Goal: Information Seeking & Learning: Find specific fact

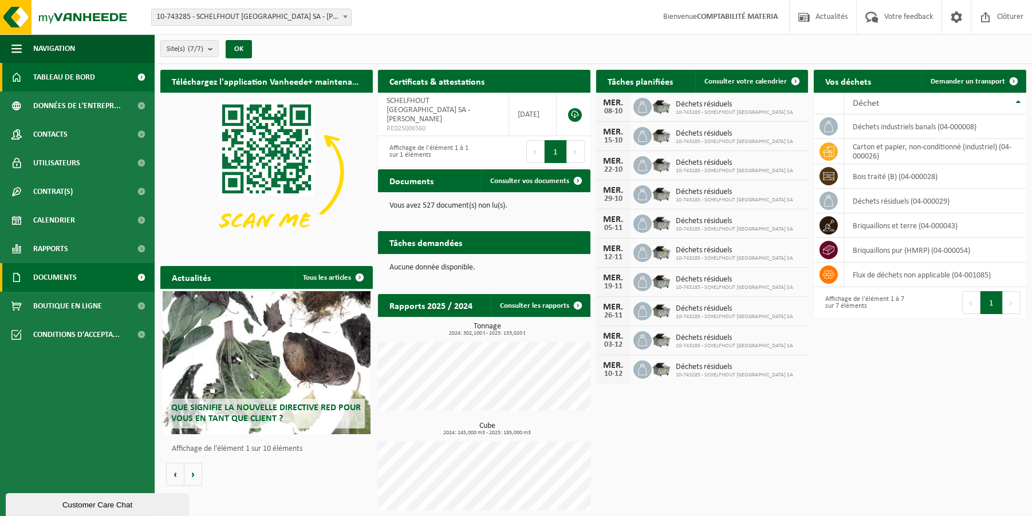
click at [86, 287] on link "Documents" at bounding box center [77, 277] width 155 height 29
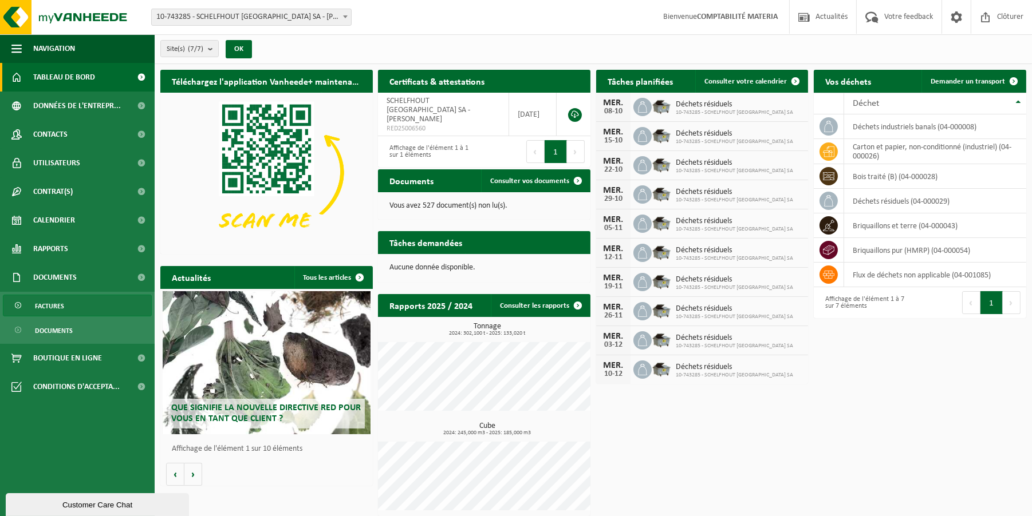
click at [65, 303] on link "Factures" at bounding box center [77, 306] width 149 height 22
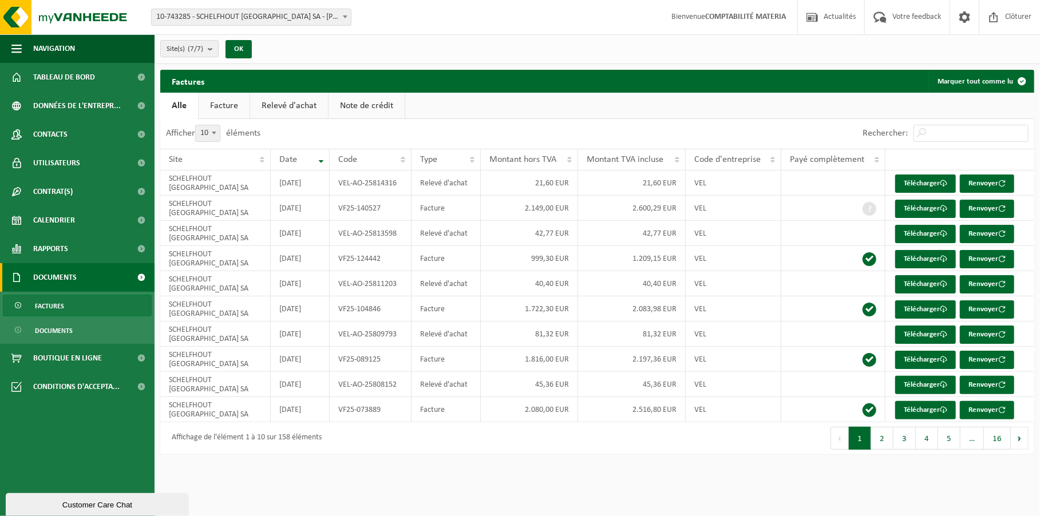
click at [429, 17] on div "Site: 10-743285 - SCHELFHOUT BELGIUM SA - VILLERS-LE-BOUILLET 10-769361 - KRO C…" at bounding box center [520, 17] width 1040 height 35
click at [967, 18] on span at bounding box center [964, 17] width 17 height 34
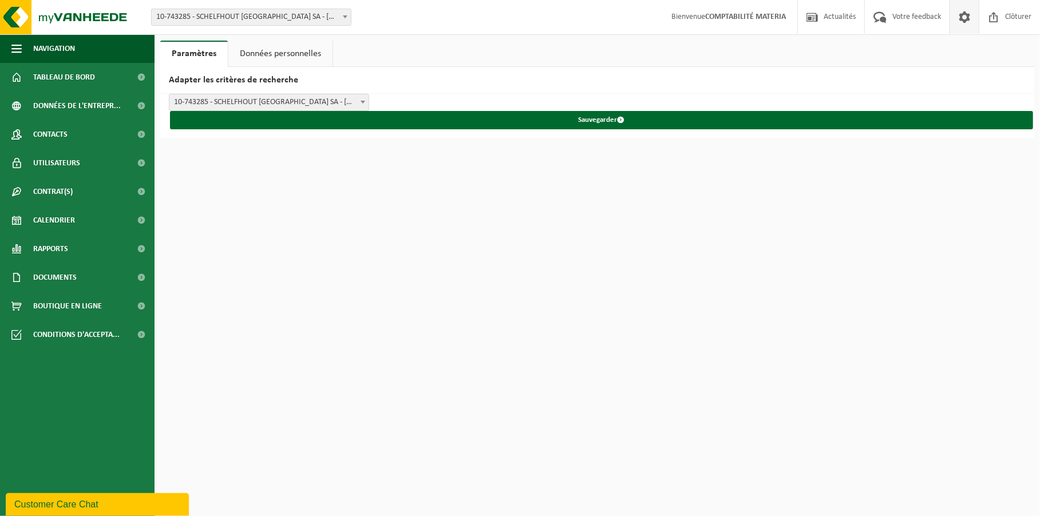
click at [256, 59] on link "Données personnelles" at bounding box center [280, 54] width 104 height 26
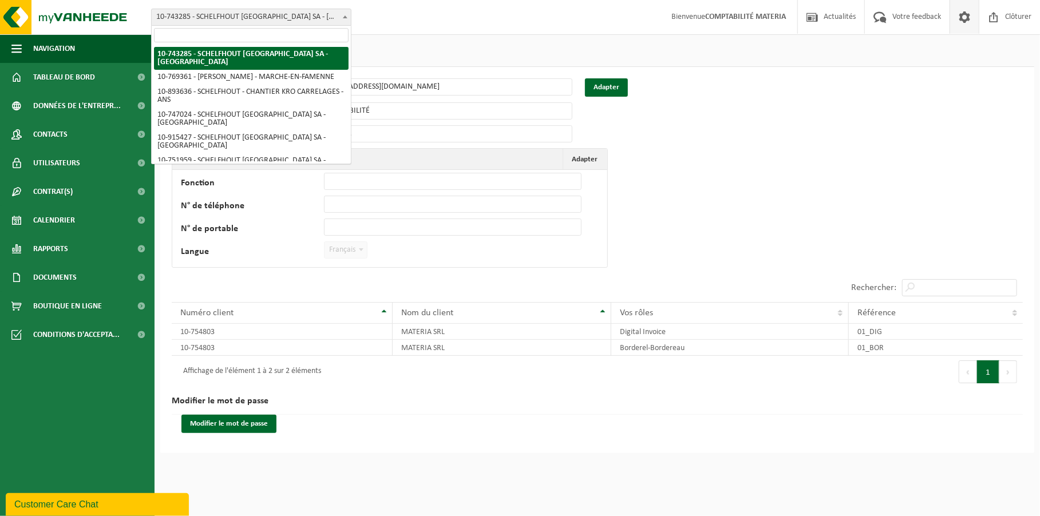
click at [342, 17] on span at bounding box center [345, 16] width 11 height 15
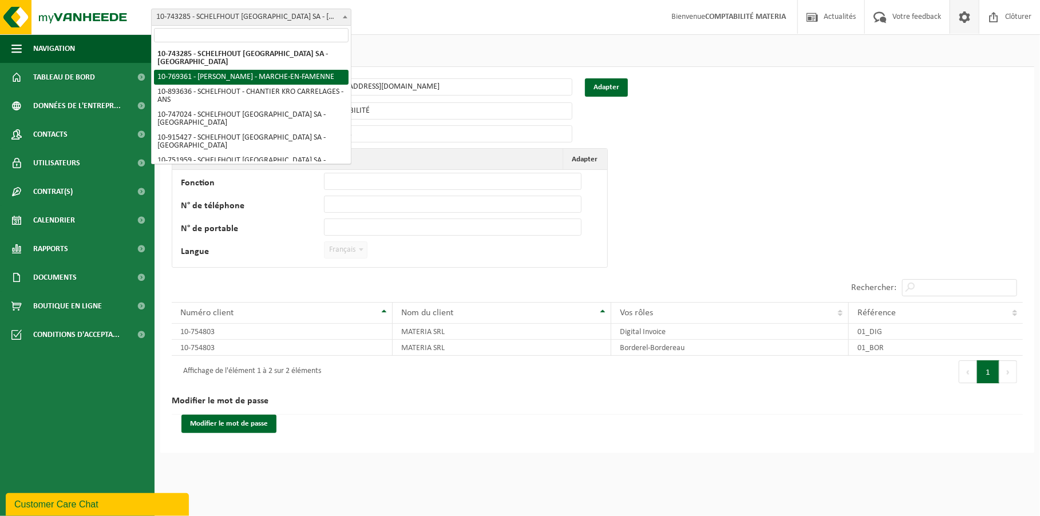
select select "37801"
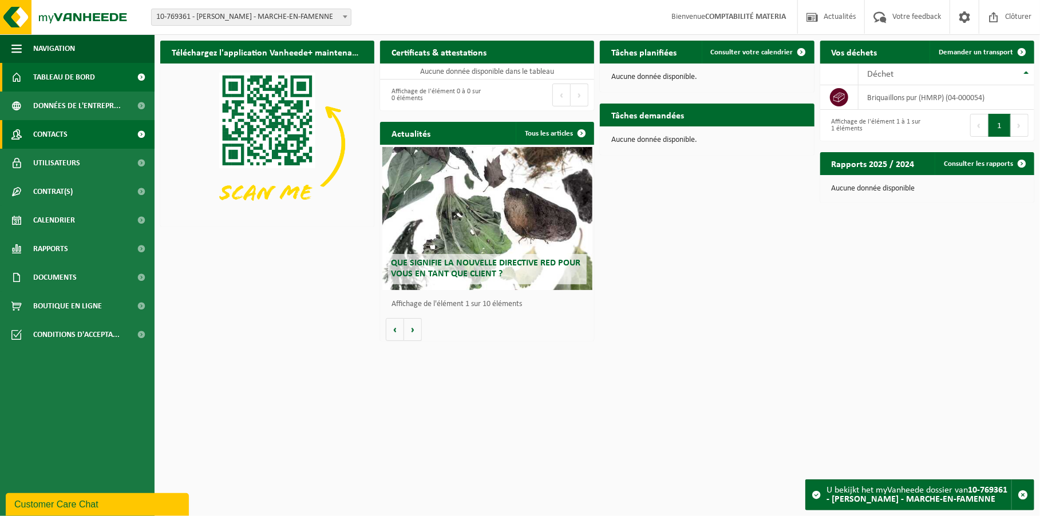
click at [83, 137] on link "Contacts" at bounding box center [77, 134] width 155 height 29
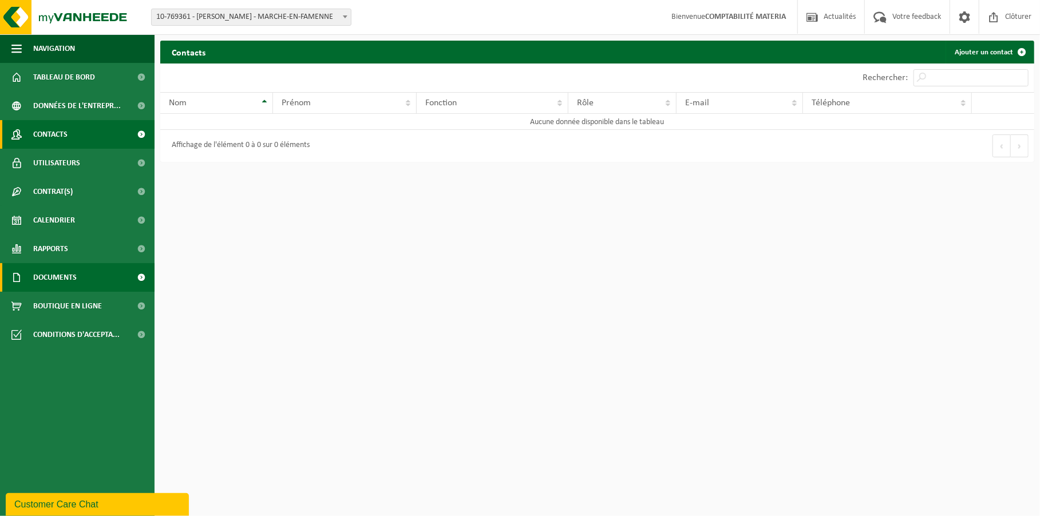
click at [64, 277] on span "Documents" at bounding box center [55, 277] width 44 height 29
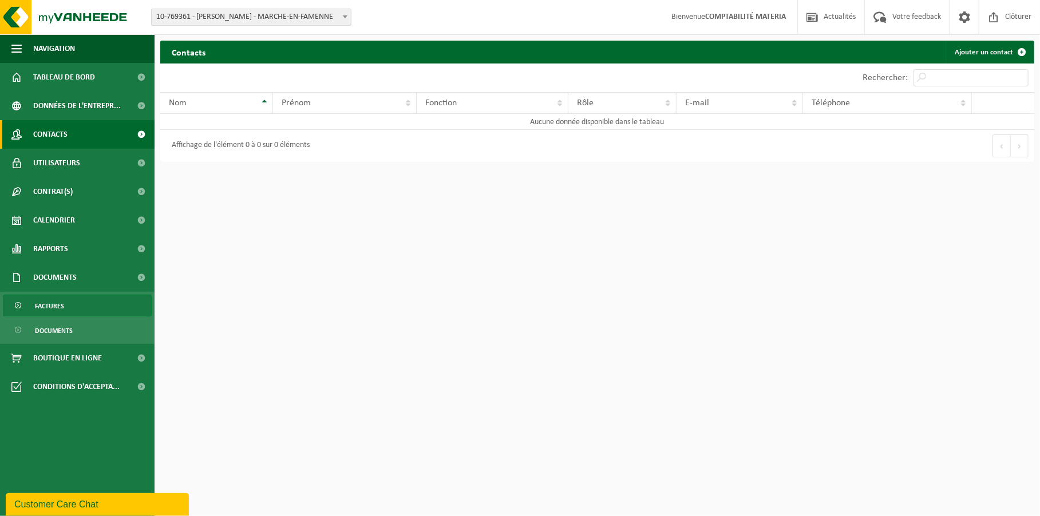
click at [97, 307] on link "Factures" at bounding box center [77, 306] width 149 height 22
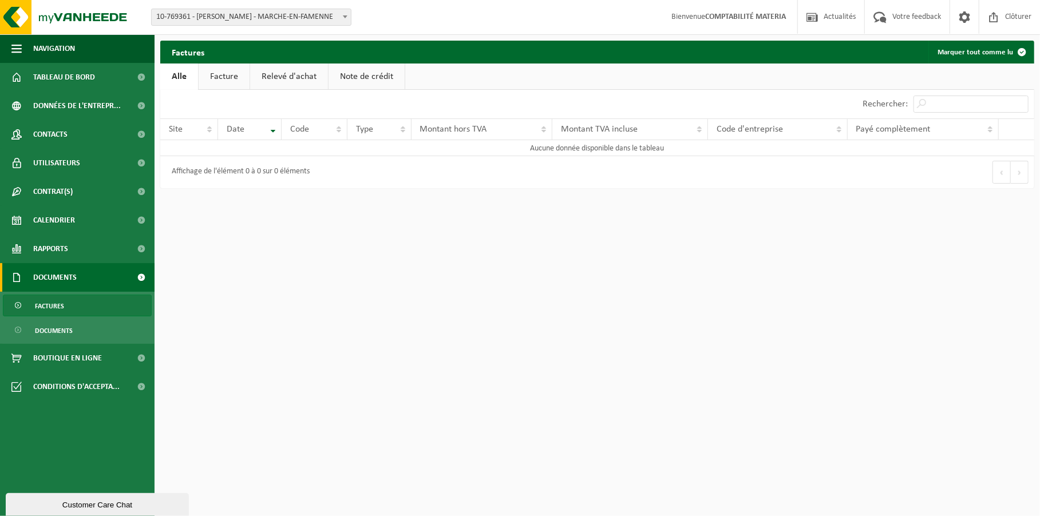
click at [228, 78] on link "Facture" at bounding box center [224, 77] width 51 height 26
click at [279, 72] on link "Relevé d'achat" at bounding box center [290, 77] width 78 height 26
click at [352, 74] on link "Note de crédit" at bounding box center [368, 77] width 76 height 26
click at [182, 73] on link "Alle" at bounding box center [178, 77] width 37 height 26
click at [228, 77] on link "Facture" at bounding box center [224, 77] width 51 height 26
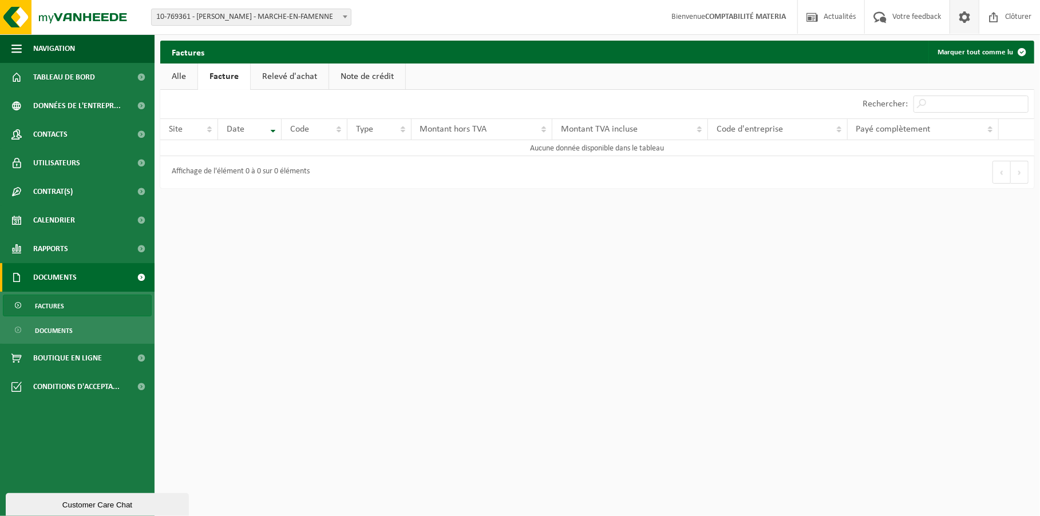
click at [962, 17] on span at bounding box center [964, 17] width 17 height 34
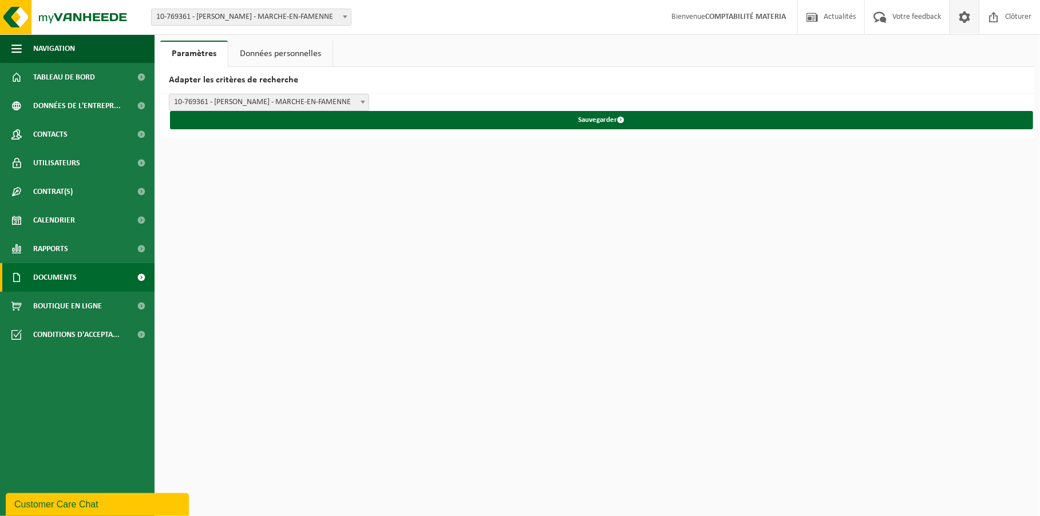
click at [128, 275] on link "Documents" at bounding box center [77, 277] width 155 height 29
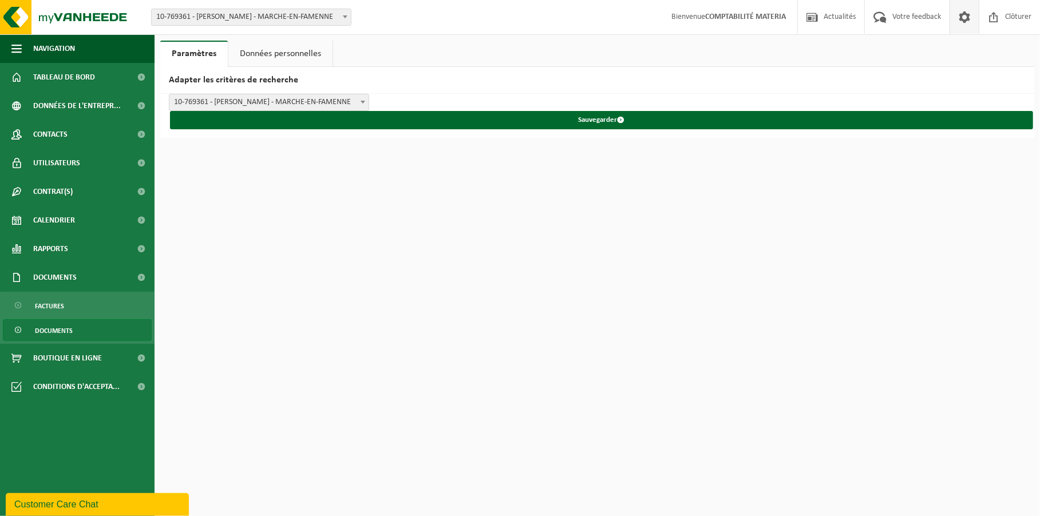
click at [62, 332] on span "Documents" at bounding box center [54, 331] width 38 height 22
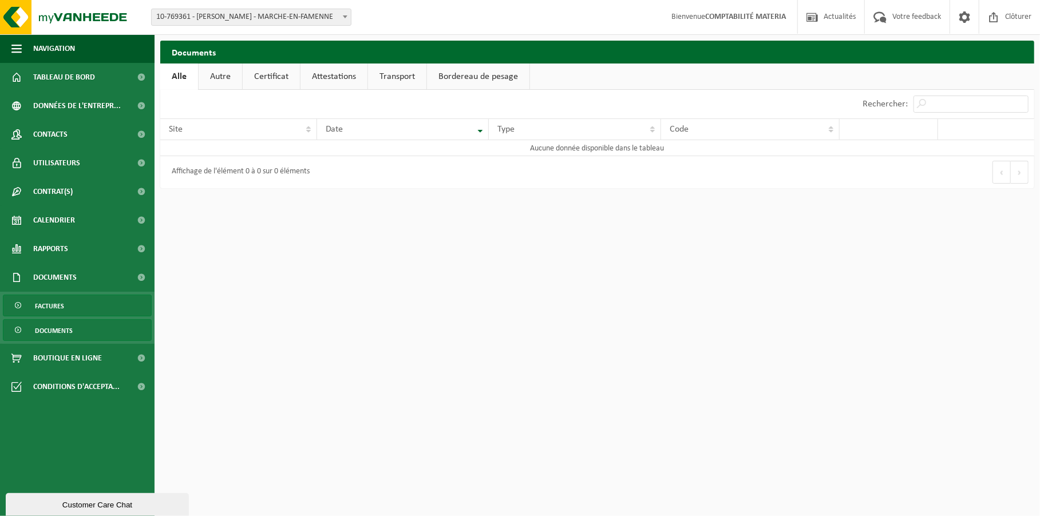
click at [70, 301] on link "Factures" at bounding box center [77, 306] width 149 height 22
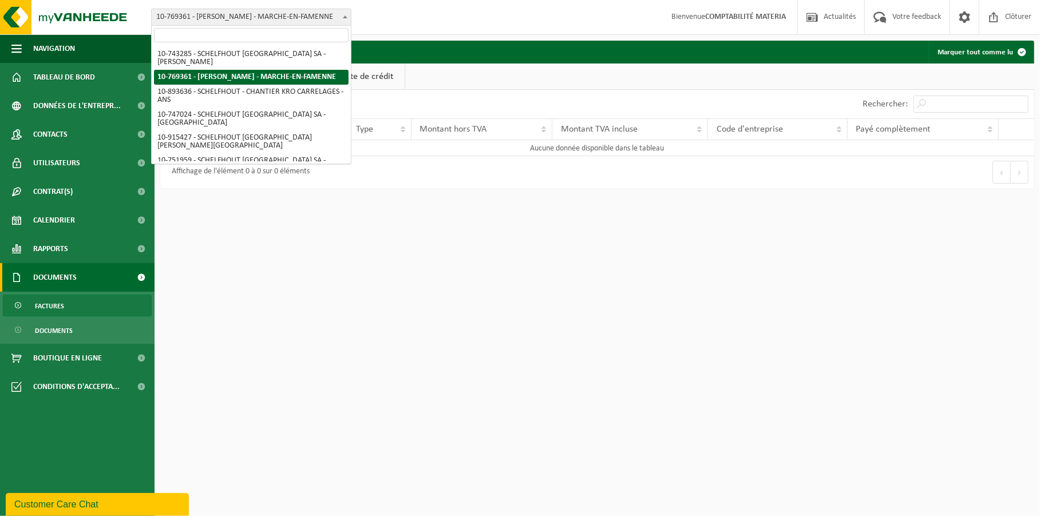
click at [344, 17] on b at bounding box center [345, 16] width 5 height 3
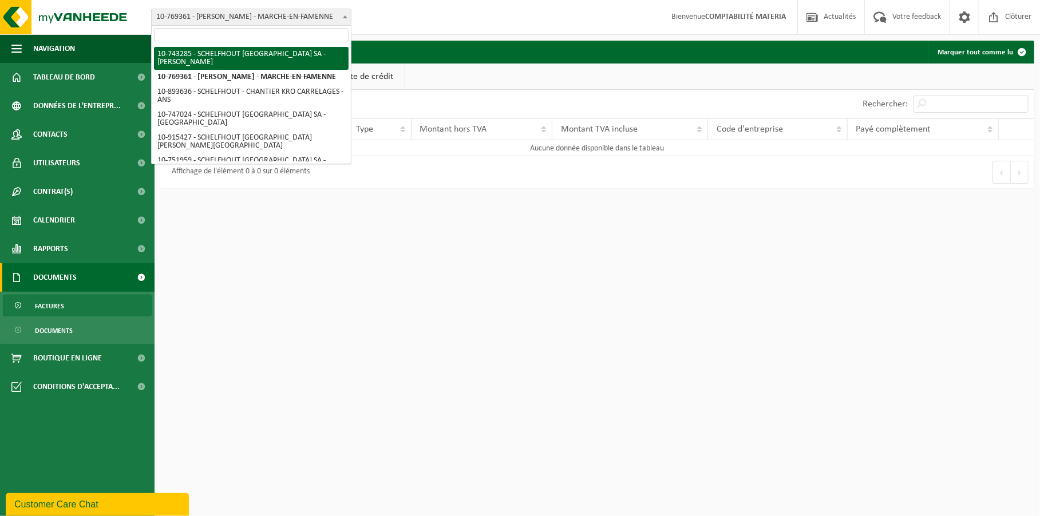
select select "37760"
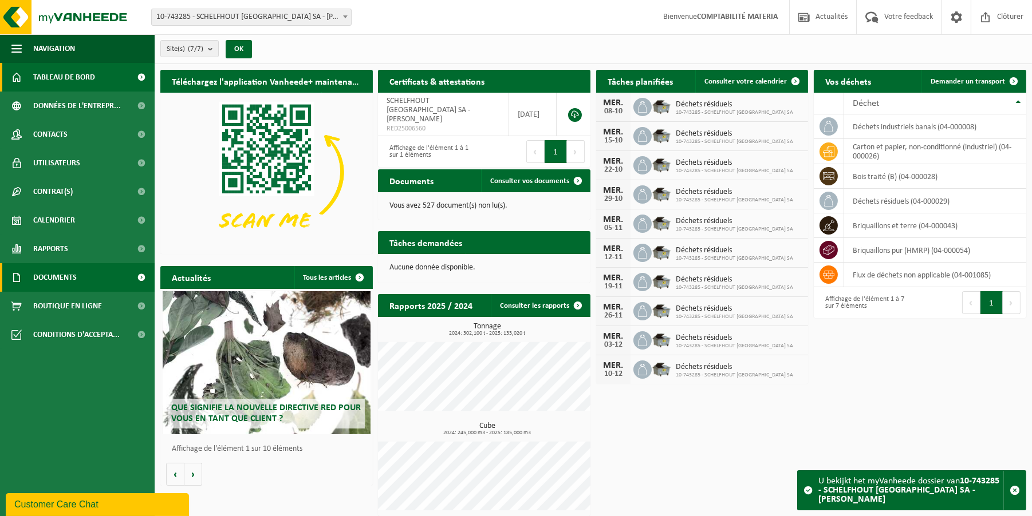
click at [102, 276] on link "Documents" at bounding box center [77, 277] width 155 height 29
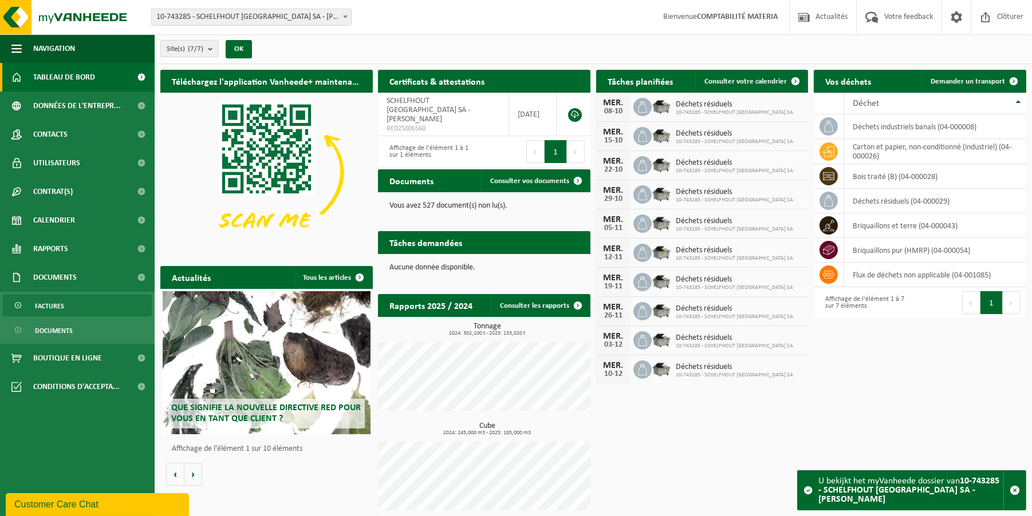
click at [50, 309] on span "Factures" at bounding box center [49, 306] width 29 height 22
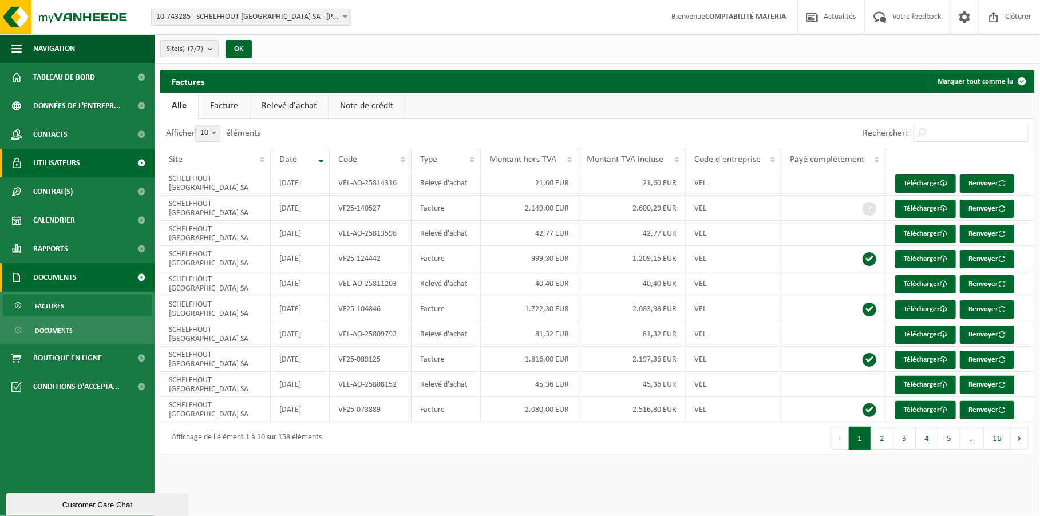
click at [66, 171] on span "Utilisateurs" at bounding box center [56, 163] width 47 height 29
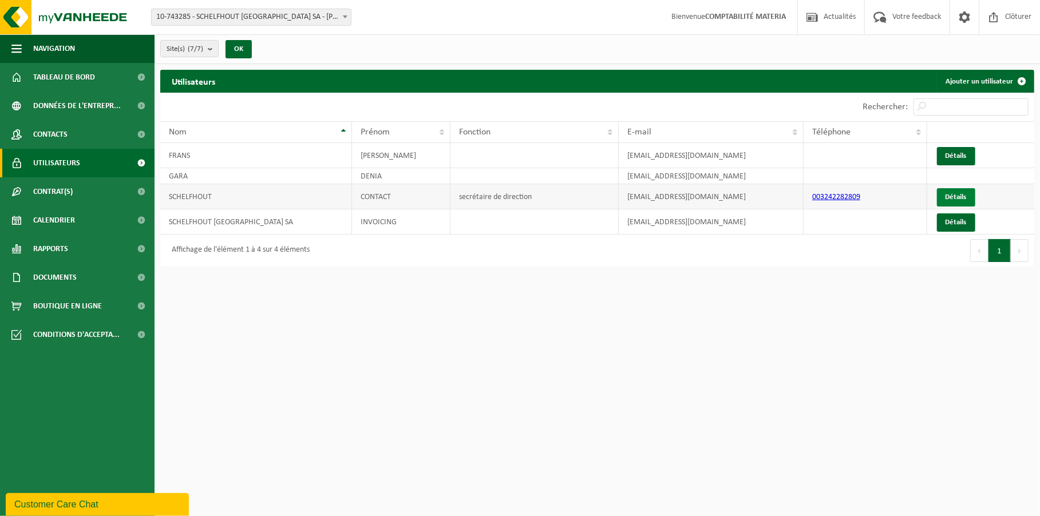
click at [954, 196] on link "Détails" at bounding box center [956, 197] width 38 height 18
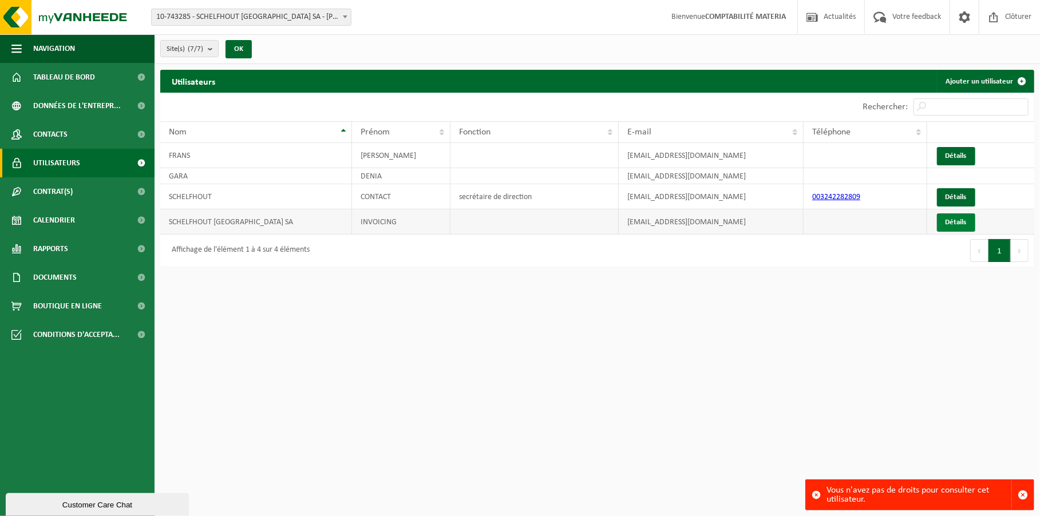
click at [946, 224] on link "Détails" at bounding box center [956, 223] width 38 height 18
click at [707, 222] on td "[EMAIL_ADDRESS][DOMAIN_NAME]" at bounding box center [711, 222] width 185 height 25
click at [947, 224] on link "Détails" at bounding box center [956, 223] width 38 height 18
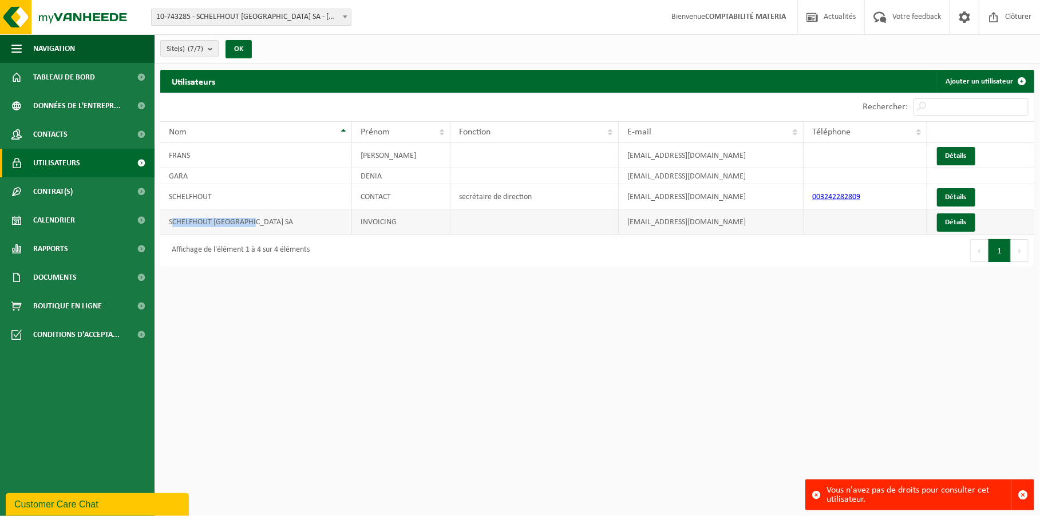
drag, startPoint x: 174, startPoint y: 224, endPoint x: 305, endPoint y: 223, distance: 131.1
click at [302, 223] on td "SCHELFHOUT [GEOGRAPHIC_DATA] SA" at bounding box center [256, 222] width 192 height 25
drag, startPoint x: 305, startPoint y: 223, endPoint x: 382, endPoint y: 325, distance: 127.6
click at [377, 318] on html "Site: 10-743285 - SCHELFHOUT BELGIUM SA - VILLERS-LE-BOUILLET 10-769361 - KRO C…" at bounding box center [520, 258] width 1040 height 516
click at [215, 173] on td "GARA" at bounding box center [256, 176] width 192 height 16
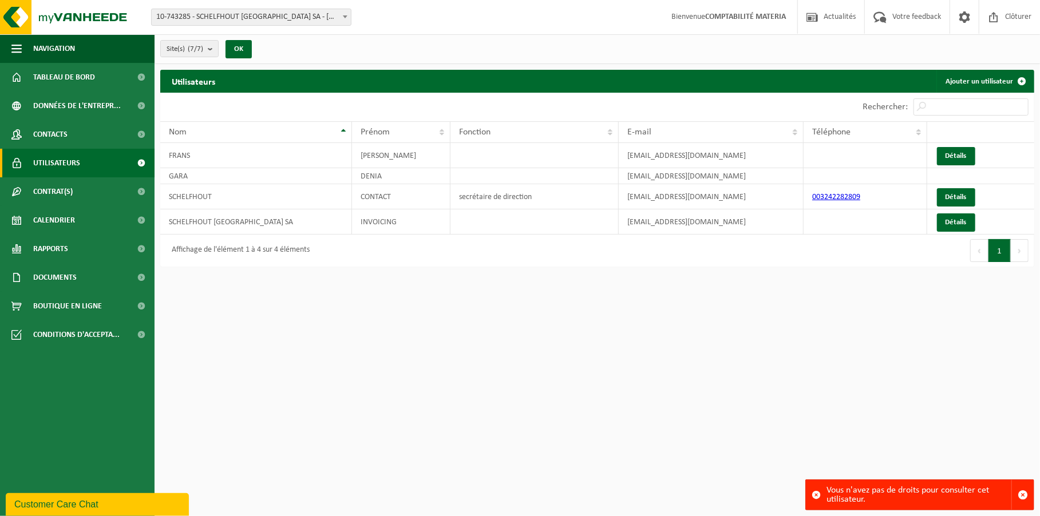
click at [471, 353] on html "Site: 10-743285 - SCHELFHOUT BELGIUM SA - VILLERS-LE-BOUILLET 10-769361 - KRO C…" at bounding box center [520, 258] width 1040 height 516
click at [59, 140] on span "Contacts" at bounding box center [50, 134] width 34 height 29
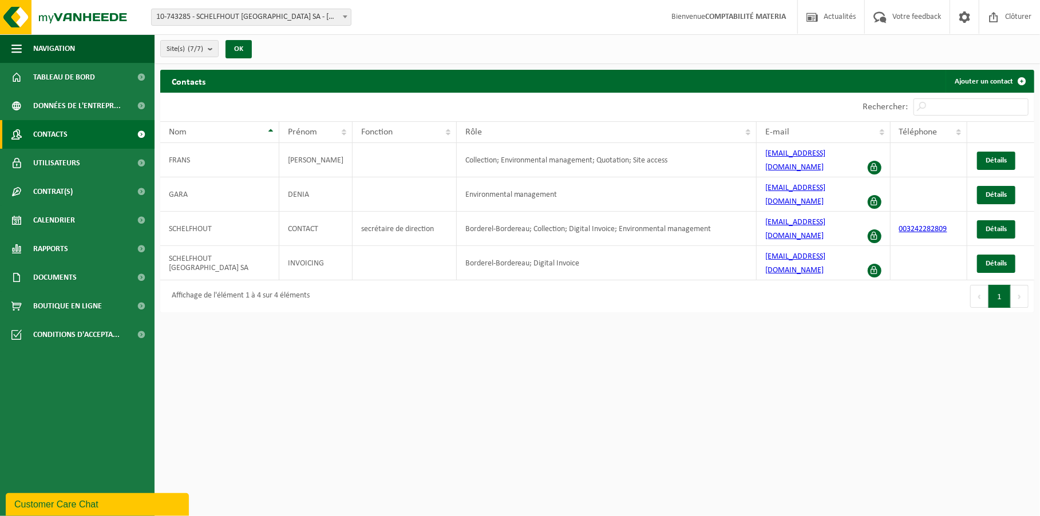
click at [495, 378] on html "Site: 10-743285 - SCHELFHOUT BELGIUM SA - VILLERS-LE-BOUILLET 10-769361 - KRO C…" at bounding box center [520, 258] width 1040 height 516
click at [991, 191] on span "Détails" at bounding box center [996, 194] width 21 height 7
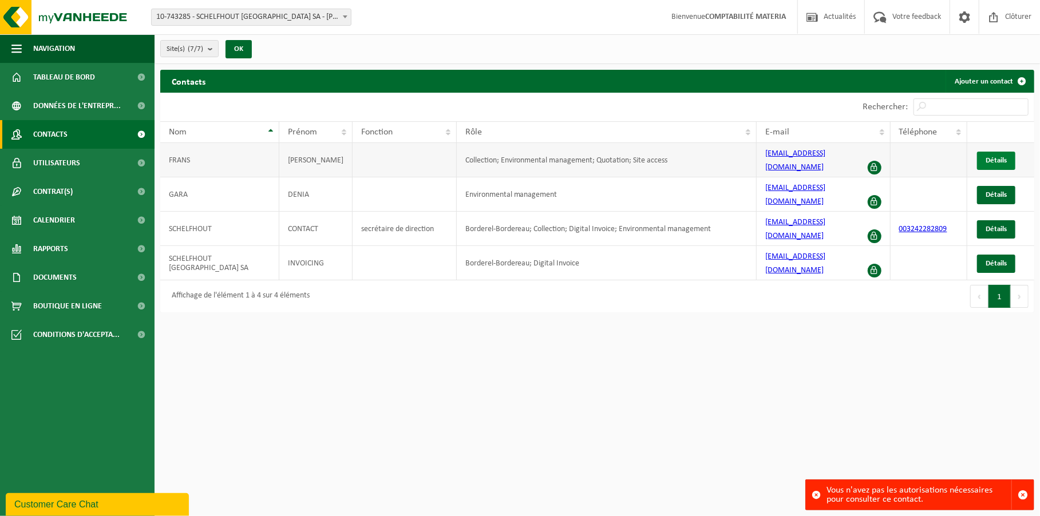
click at [994, 157] on span "Détails" at bounding box center [996, 160] width 21 height 7
click at [998, 260] on span "Détails" at bounding box center [996, 263] width 21 height 7
click at [995, 226] on span "Détails" at bounding box center [996, 229] width 21 height 7
click at [396, 392] on html "Site: 10-743285 - SCHELFHOUT BELGIUM SA - VILLERS-LE-BOUILLET 10-769361 - KRO C…" at bounding box center [520, 258] width 1040 height 516
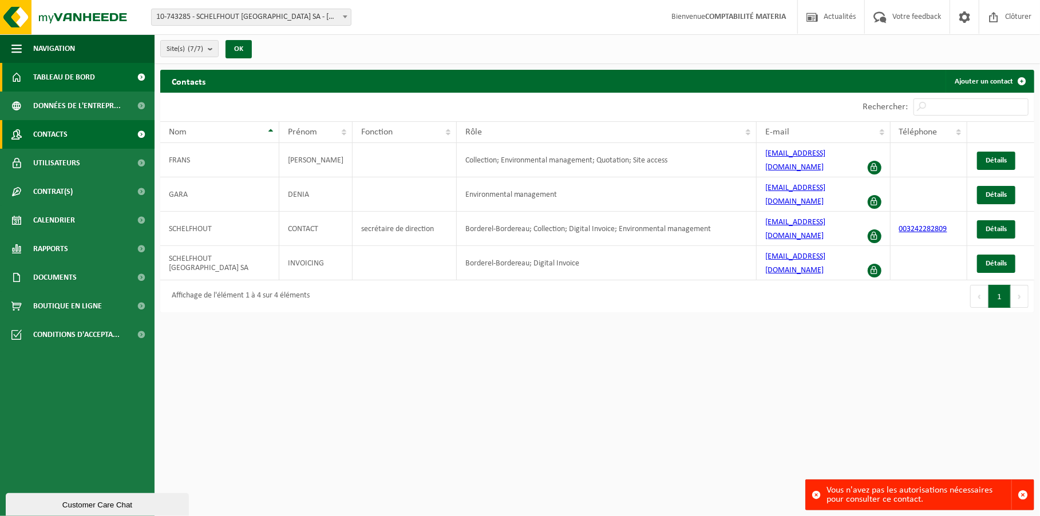
click at [40, 73] on span "Tableau de bord" at bounding box center [64, 77] width 62 height 29
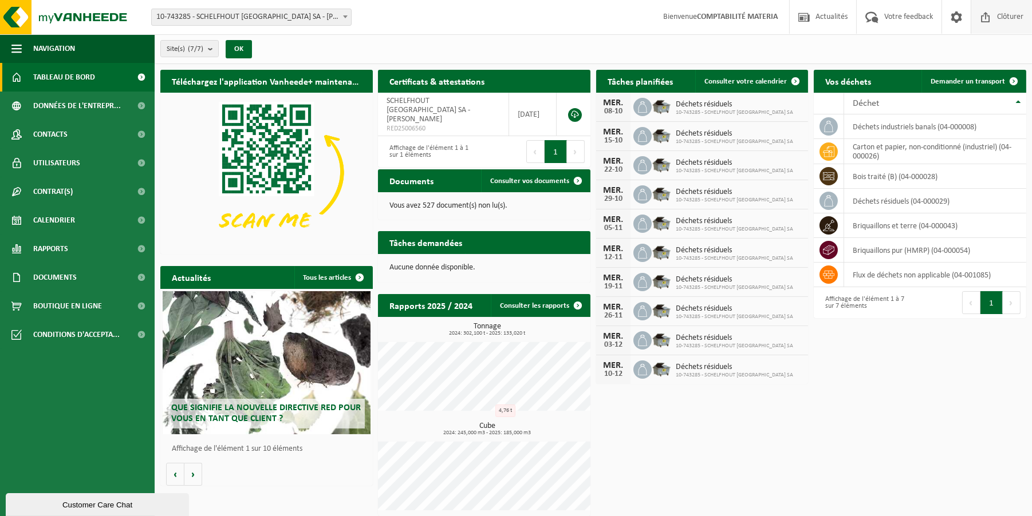
click at [1004, 21] on span "Clôturer" at bounding box center [1010, 17] width 32 height 34
